Goal: Task Accomplishment & Management: Use online tool/utility

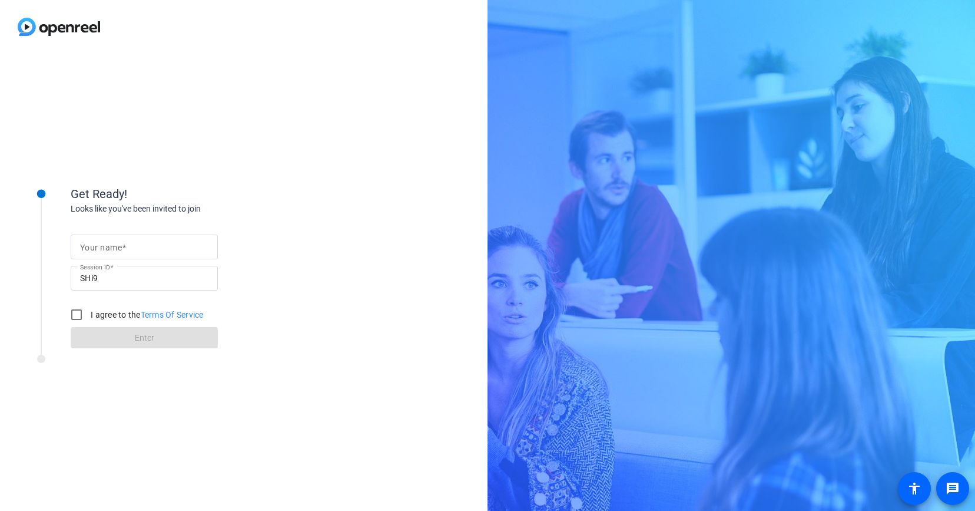
click at [161, 246] on input "Your name" at bounding box center [144, 247] width 128 height 14
type input "[PERSON_NAME]"
click at [72, 317] on input "I agree to the Terms Of Service" at bounding box center [77, 315] width 24 height 24
checkbox input "true"
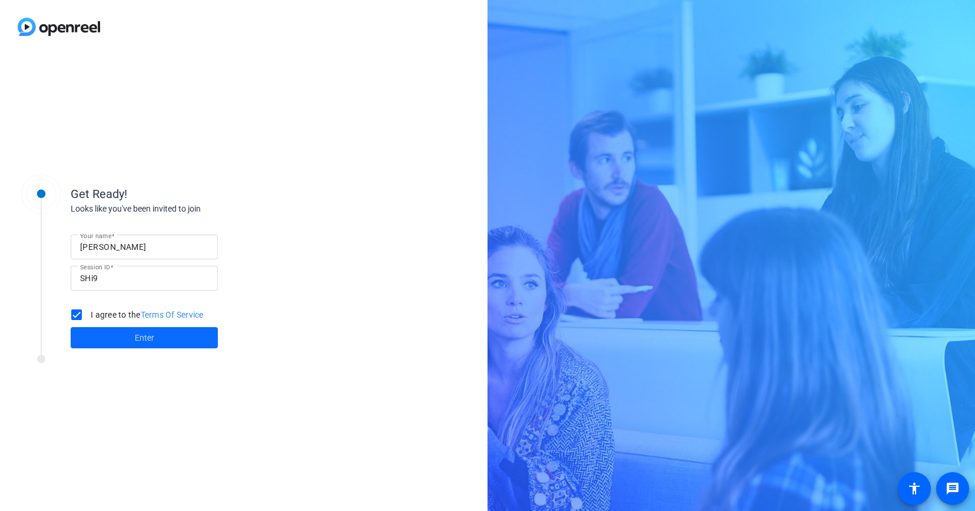
click at [122, 332] on span at bounding box center [144, 337] width 147 height 28
click at [122, 332] on div "Get Ready! Looks like you've been invited to join Your name [PERSON_NAME] Sessi…" at bounding box center [159, 282] width 294 height 236
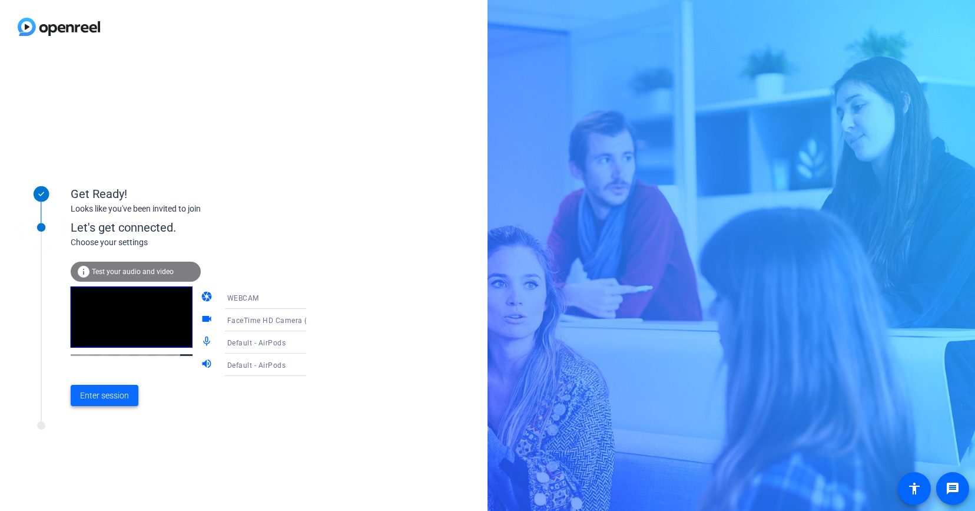
click at [127, 393] on span "Enter session" at bounding box center [104, 395] width 49 height 12
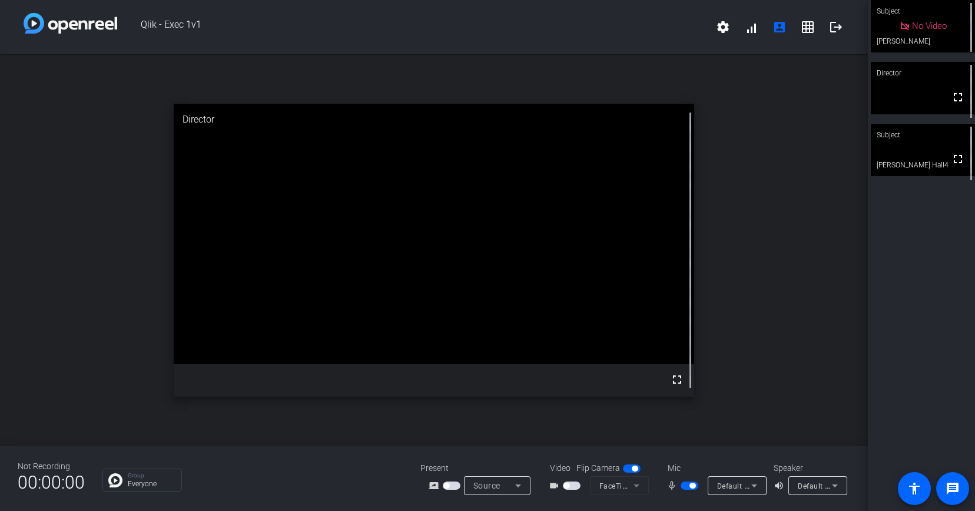
click at [691, 482] on span "button" at bounding box center [693, 485] width 6 height 6
click at [695, 483] on span "button" at bounding box center [690, 485] width 18 height 8
click at [690, 487] on span "button" at bounding box center [693, 485] width 6 height 6
click at [972, 508] on div "Subject No Video [PERSON_NAME] mic_off_outline Director fullscreen Subject full…" at bounding box center [921, 255] width 107 height 511
